Goal: Book appointment/travel/reservation

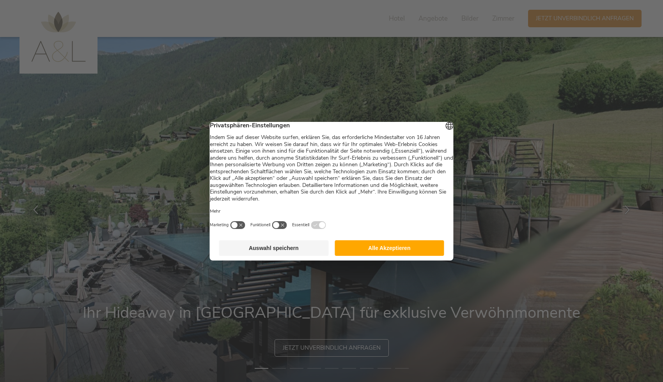
click at [385, 248] on button "Alle Akzeptieren" at bounding box center [389, 248] width 110 height 16
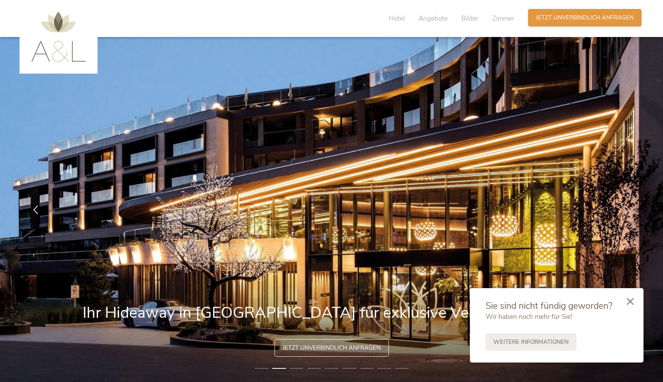
click at [542, 21] on span "Jetzt unverbindlich anfragen" at bounding box center [584, 18] width 98 height 8
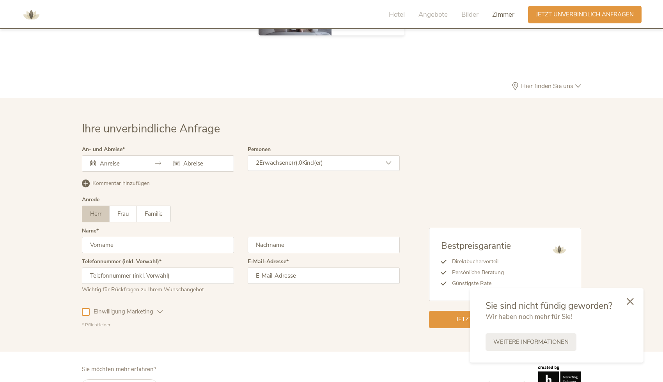
scroll to position [2333, 0]
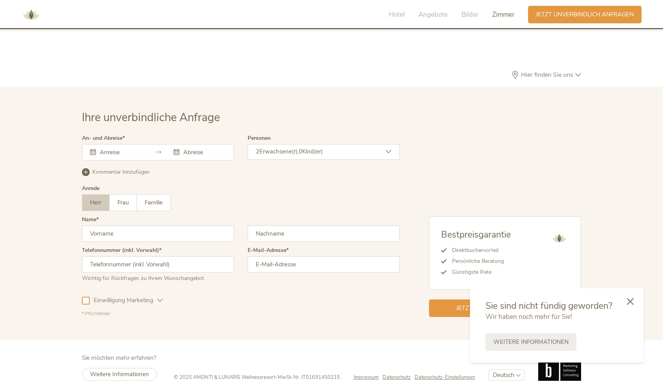
click at [392, 144] on div "2 Erwachsene(r), 0 Kind(er)" at bounding box center [323, 152] width 152 height 16
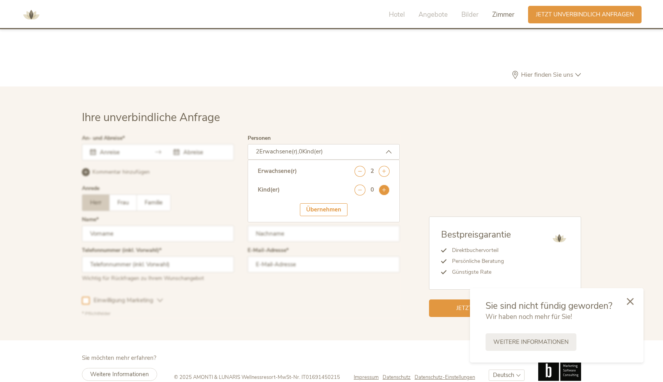
click at [386, 185] on icon at bounding box center [383, 190] width 11 height 11
click at [207, 182] on div at bounding box center [241, 227] width 322 height 186
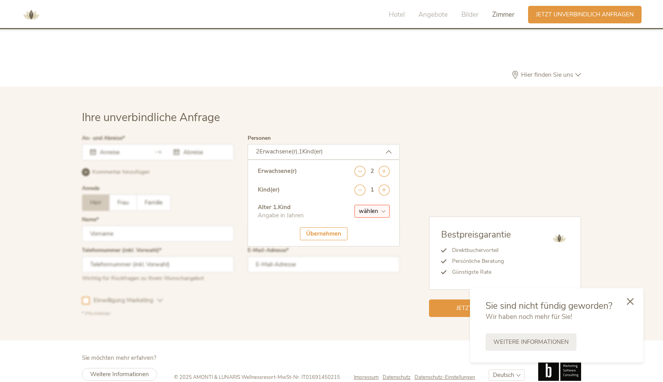
click at [131, 140] on div at bounding box center [241, 227] width 322 height 186
click at [329, 228] on div "Übernehmen" at bounding box center [324, 234] width 48 height 13
click at [326, 228] on div "Übernehmen" at bounding box center [324, 234] width 48 height 13
click at [363, 205] on select "wählen 0 1 2 3 4 5 6 7 8 9 10 11 12 13 14 15 16 17" at bounding box center [371, 211] width 35 height 13
select select "12"
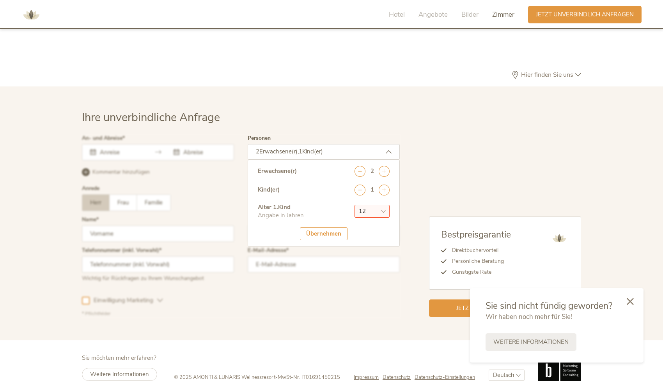
click at [354, 205] on select "wählen 0 1 2 3 4 5 6 7 8 9 10 11 12 13 14 15 16 17" at bounding box center [371, 211] width 35 height 13
click at [317, 228] on div "Übernehmen" at bounding box center [324, 234] width 48 height 13
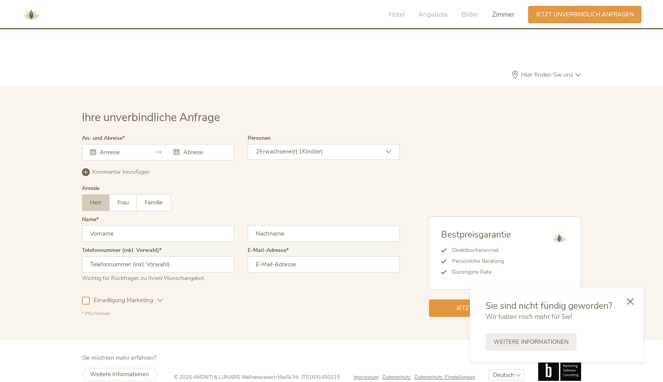
click at [156, 149] on icon at bounding box center [158, 152] width 6 height 6
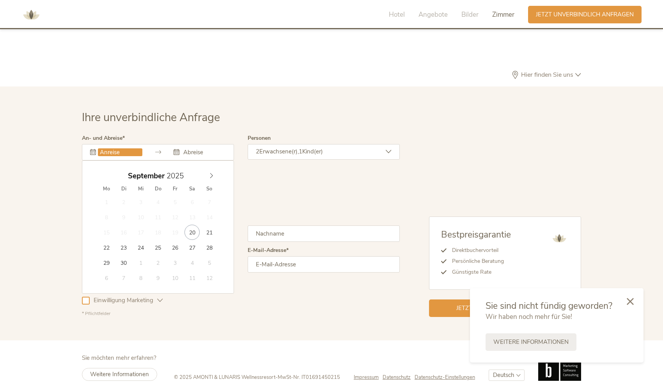
click at [100, 148] on input "text" at bounding box center [120, 152] width 44 height 8
click at [210, 173] on icon at bounding box center [210, 175] width 5 height 5
type input "[DATE]"
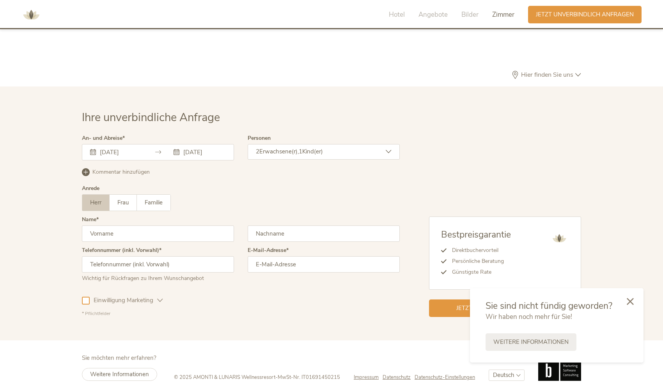
click at [157, 226] on input "text" at bounding box center [158, 234] width 152 height 16
type input "[PERSON_NAME]"
type input "Geiger"
type input "0491704162333"
type input "[PERSON_NAME][EMAIL_ADDRESS][DOMAIN_NAME]"
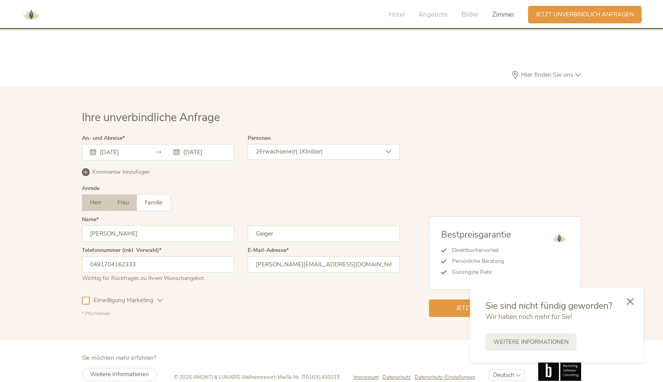
click at [130, 195] on label "Frau" at bounding box center [123, 203] width 27 height 16
click at [631, 300] on icon at bounding box center [629, 300] width 7 height 7
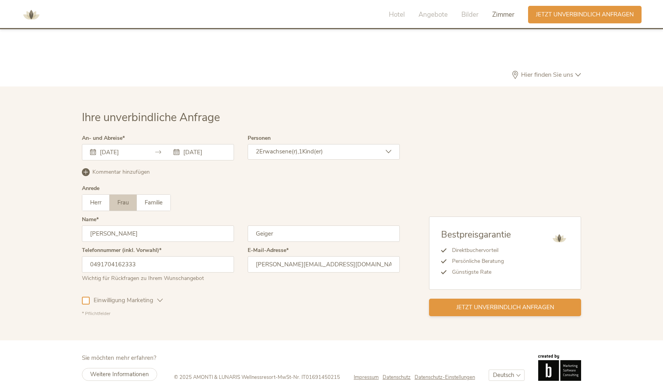
click at [526, 304] on span "Jetzt unverbindlich anfragen" at bounding box center [505, 308] width 98 height 8
